Goal: Task Accomplishment & Management: Complete application form

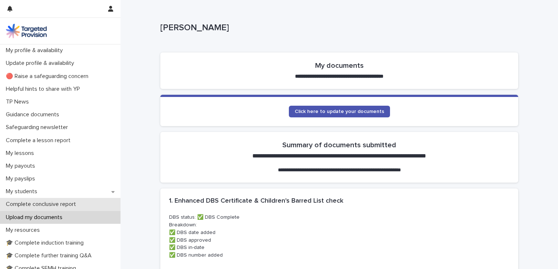
click at [45, 204] on p "Complete conclusive report" at bounding box center [42, 204] width 79 height 7
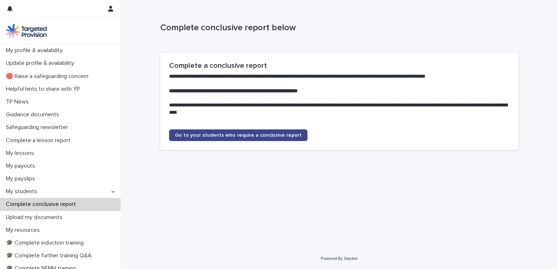
click at [229, 137] on span "Go to your students who require a conclusive report" at bounding box center [238, 135] width 127 height 5
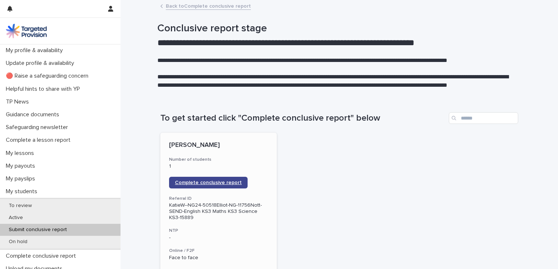
click at [212, 186] on link "Complete conclusive report" at bounding box center [208, 183] width 78 height 12
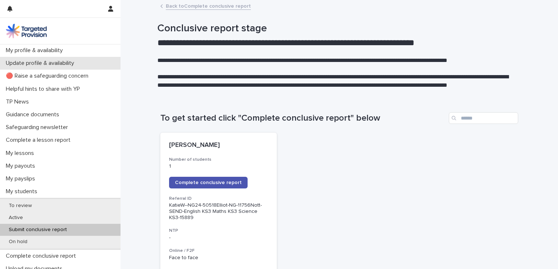
click at [67, 61] on p "Update profile & availability" at bounding box center [41, 63] width 77 height 7
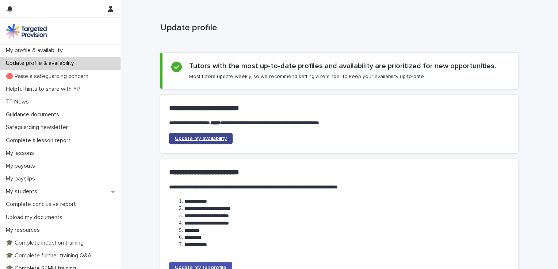
click at [203, 136] on span "Update my availability" at bounding box center [201, 138] width 52 height 5
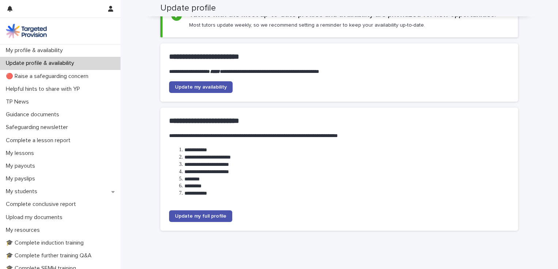
scroll to position [76, 0]
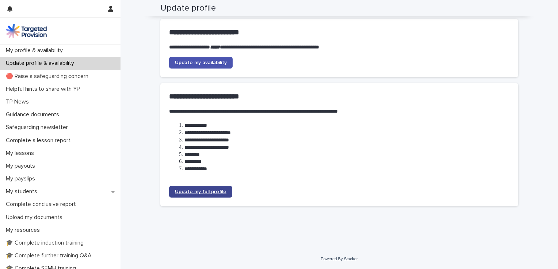
click at [193, 194] on span "Update my full profile" at bounding box center [200, 191] width 51 height 5
